Goal: Transaction & Acquisition: Purchase product/service

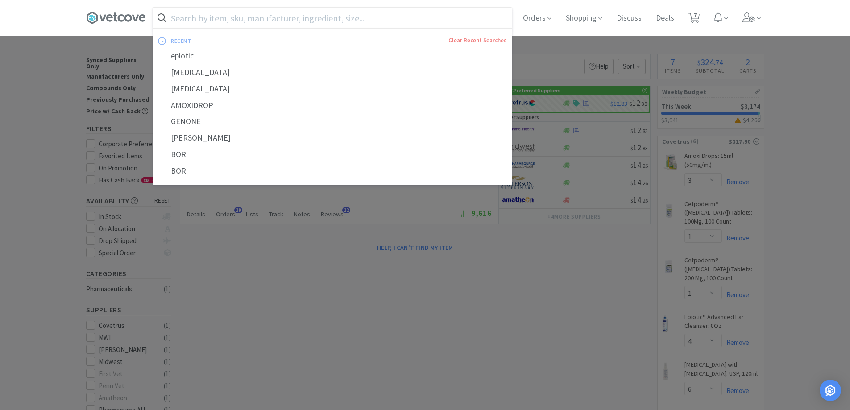
select select "3"
select select "1"
select select "4"
select select "6"
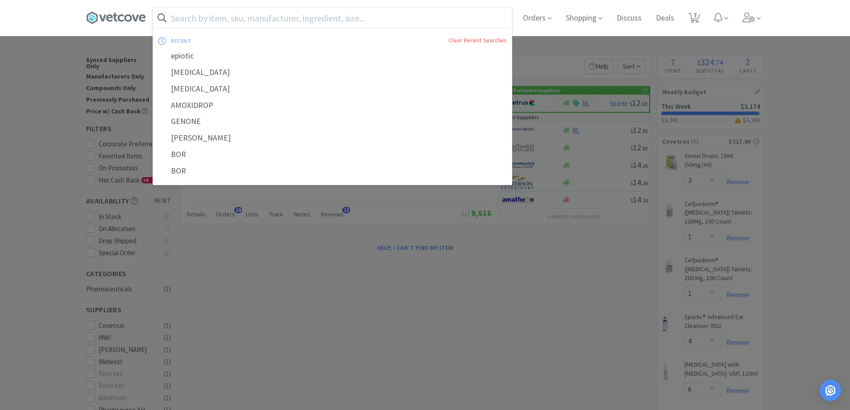
select select "1"
select select "4"
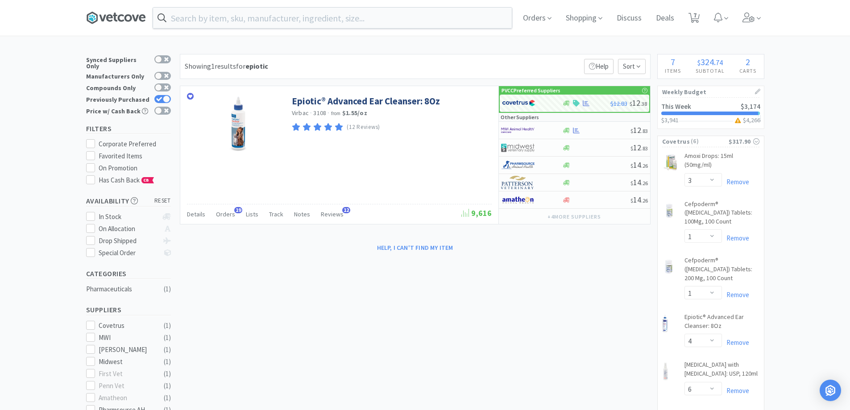
click at [135, 11] on icon at bounding box center [116, 17] width 60 height 13
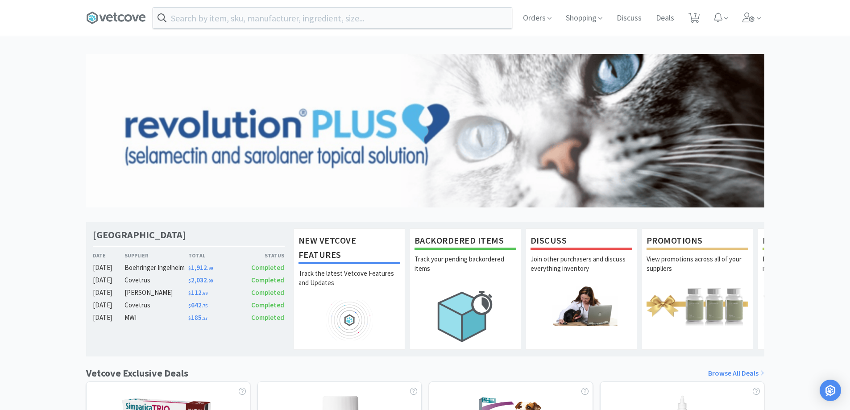
click at [254, 29] on div "Orders Shopping Discuss Discuss Deals Deals 7 7" at bounding box center [425, 18] width 679 height 36
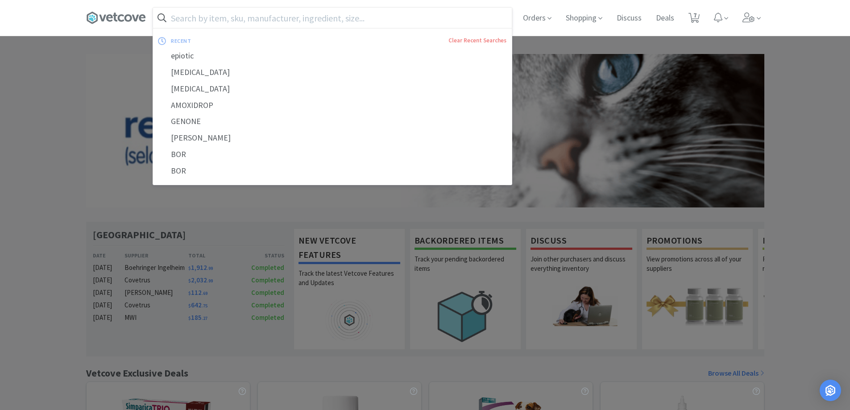
click at [259, 25] on input "text" at bounding box center [332, 18] width 359 height 21
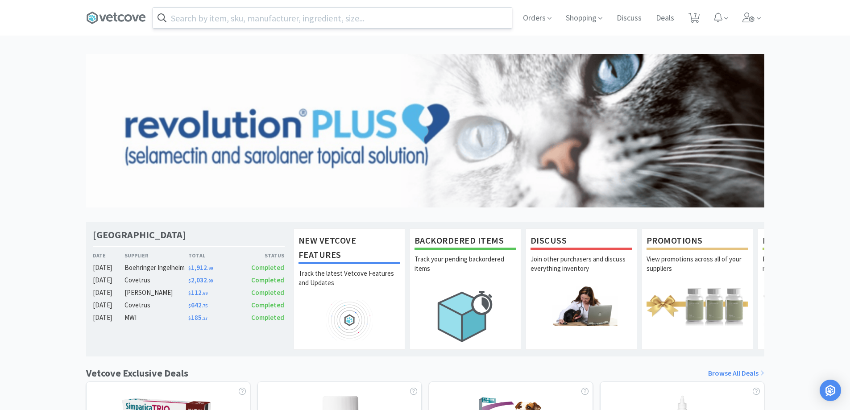
drag, startPoint x: 0, startPoint y: 428, endPoint x: 266, endPoint y: 23, distance: 484.1
click at [266, 23] on input "text" at bounding box center [332, 18] width 359 height 21
